Goal: Information Seeking & Learning: Check status

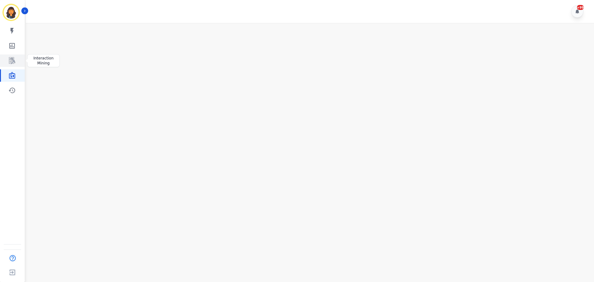
click at [15, 60] on icon "Sidebar" at bounding box center [11, 60] width 7 height 7
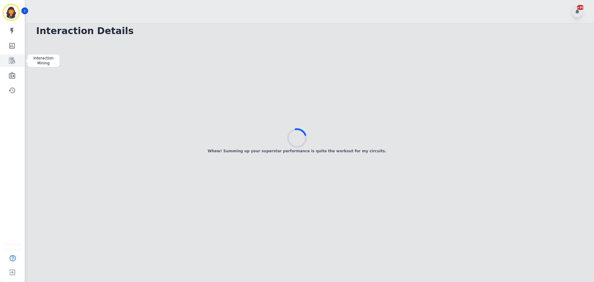
click at [16, 60] on link "Sidebar" at bounding box center [13, 60] width 24 height 12
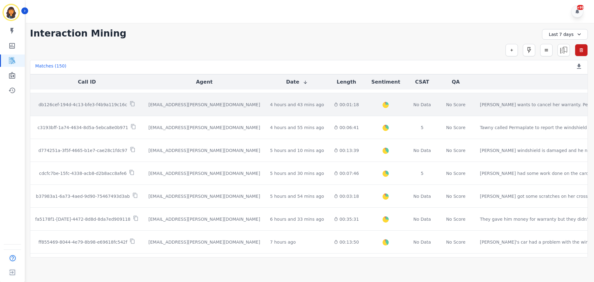
scroll to position [318, 0]
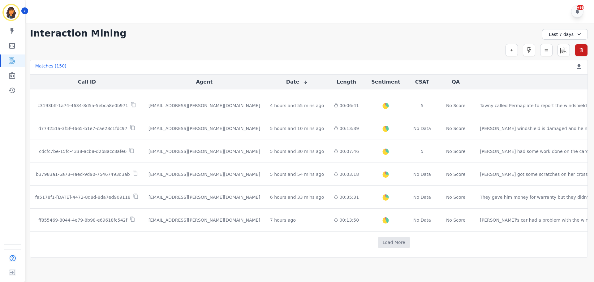
click at [560, 34] on div "Last 7 days" at bounding box center [565, 34] width 46 height 11
click at [560, 62] on li "Yesterday" at bounding box center [569, 63] width 31 height 6
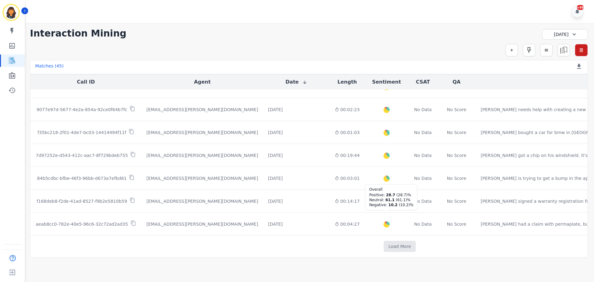
scroll to position [314, 0]
click at [384, 242] on button "Load More" at bounding box center [400, 246] width 32 height 11
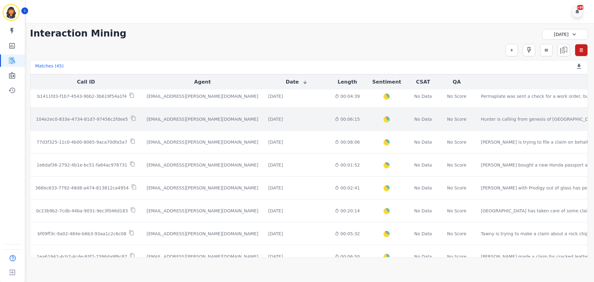
scroll to position [562, 0]
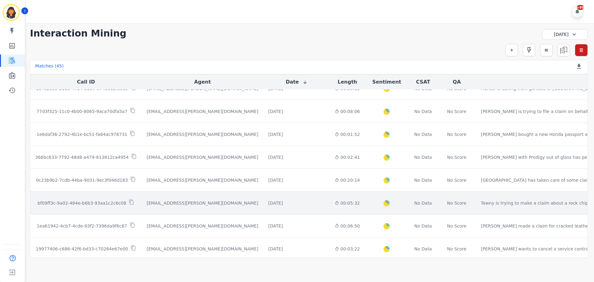
click at [109, 204] on p "bf09ff3c-9a02-484e-b6b3-93aa1c2c6c08" at bounding box center [81, 203] width 89 height 6
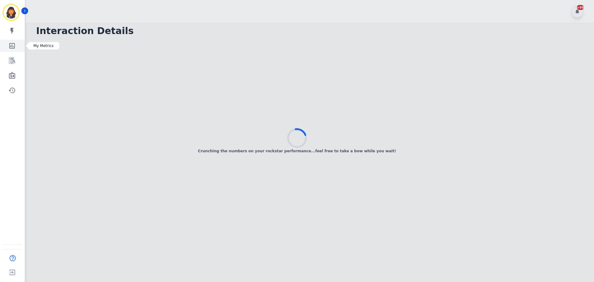
click at [8, 47] on icon "Sidebar" at bounding box center [11, 45] width 7 height 7
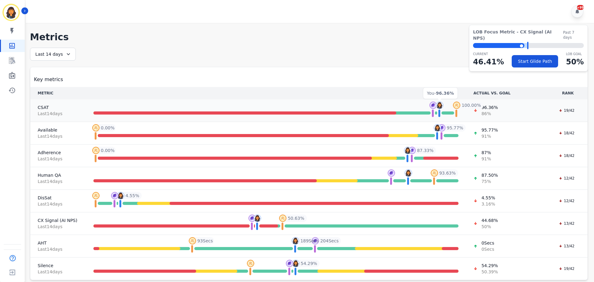
click at [442, 106] on img at bounding box center [439, 104] width 7 height 7
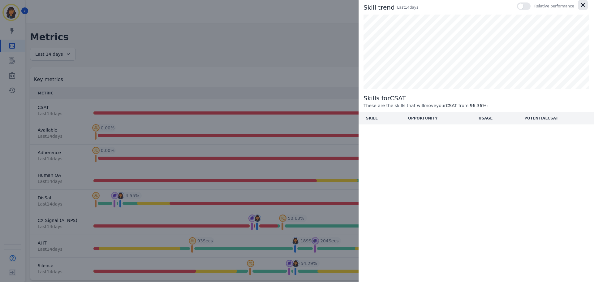
click at [585, 4] on icon "button" at bounding box center [583, 5] width 6 height 6
